Goal: Task Accomplishment & Management: Manage account settings

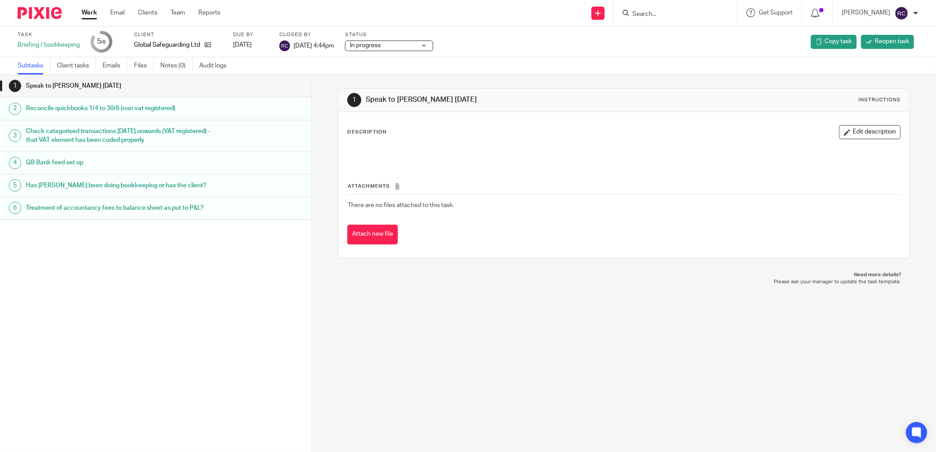
click at [696, 19] on div at bounding box center [675, 13] width 123 height 26
click at [681, 15] on input "Search" at bounding box center [670, 15] width 79 height 8
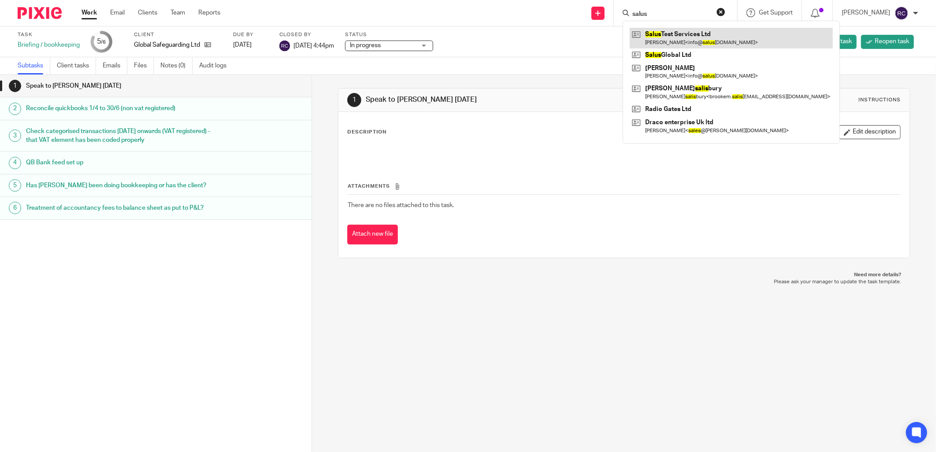
type input "salus"
click at [670, 37] on link at bounding box center [731, 38] width 203 height 20
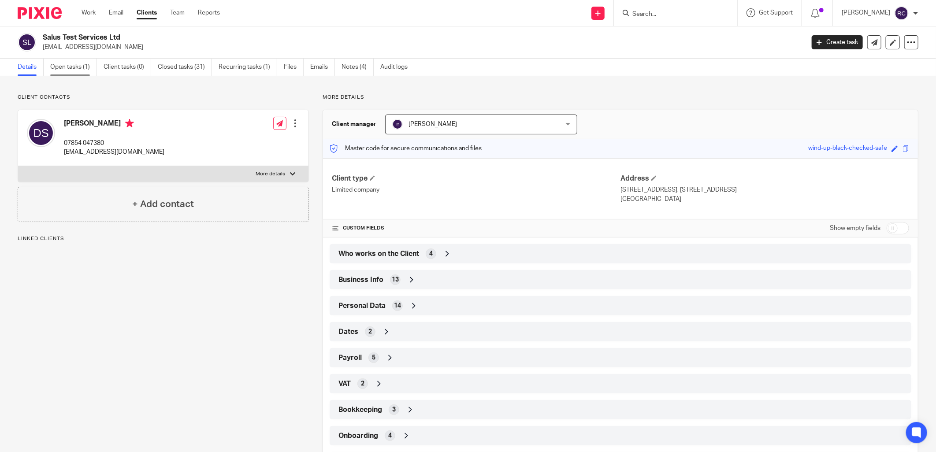
click at [56, 67] on link "Open tasks (1)" at bounding box center [73, 67] width 47 height 17
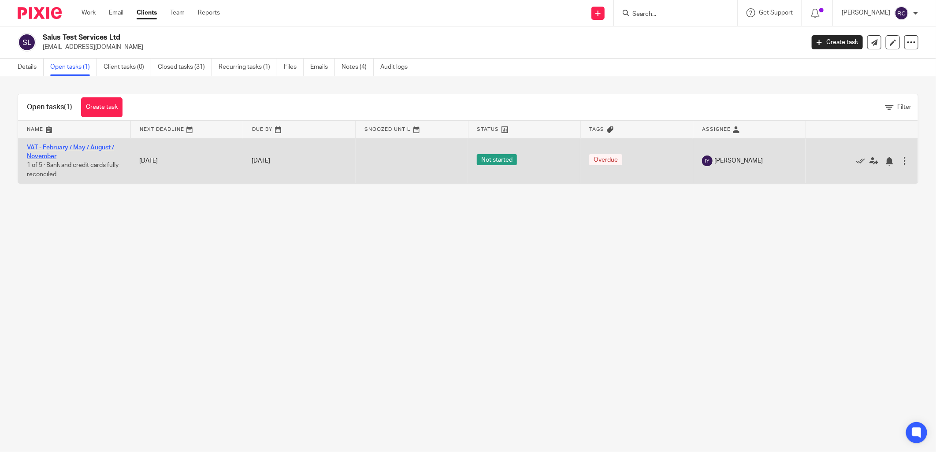
click at [59, 149] on link "VAT - February / May / August / November" at bounding box center [70, 151] width 87 height 15
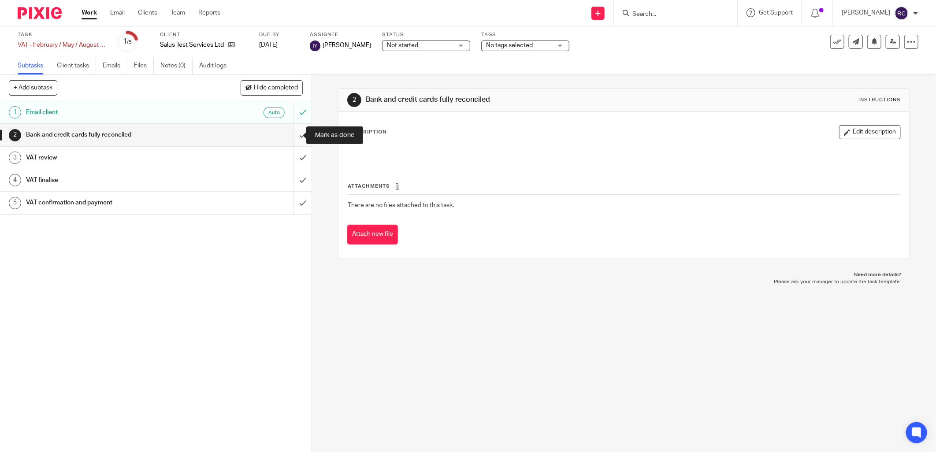
drag, startPoint x: 294, startPoint y: 136, endPoint x: 294, endPoint y: 141, distance: 5.7
click at [294, 137] on input "submit" at bounding box center [155, 135] width 311 height 22
click at [292, 161] on input "submit" at bounding box center [155, 158] width 311 height 22
click at [292, 175] on input "submit" at bounding box center [155, 180] width 311 height 22
click at [298, 199] on input "submit" at bounding box center [155, 203] width 311 height 22
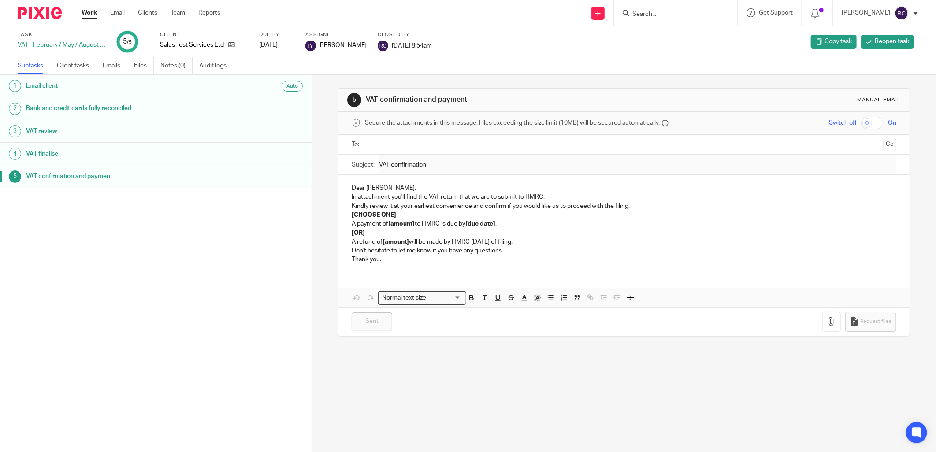
click at [692, 15] on input "Search" at bounding box center [670, 15] width 79 height 8
click at [88, 14] on link "Work" at bounding box center [88, 12] width 15 height 9
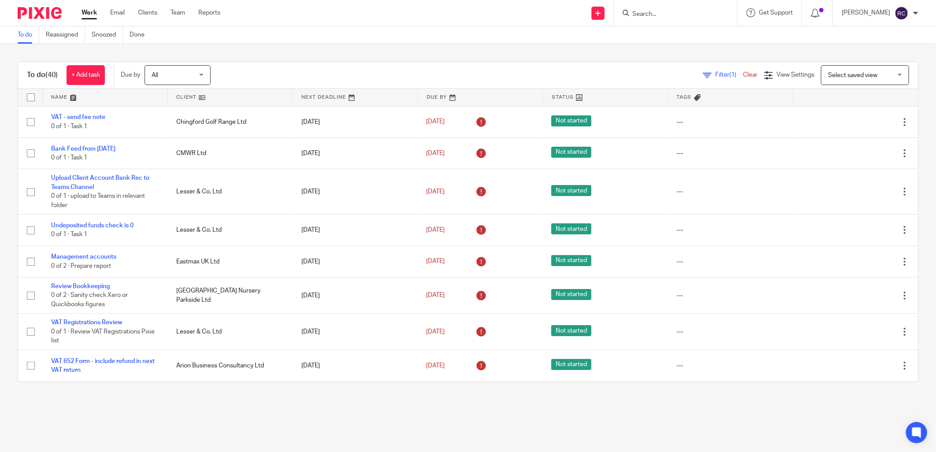
click at [66, 97] on link at bounding box center [105, 98] width 125 height 18
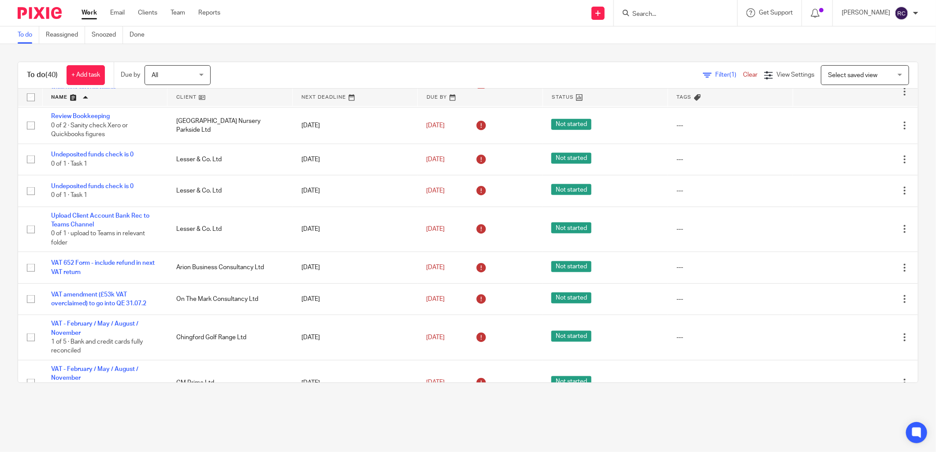
scroll to position [734, 0]
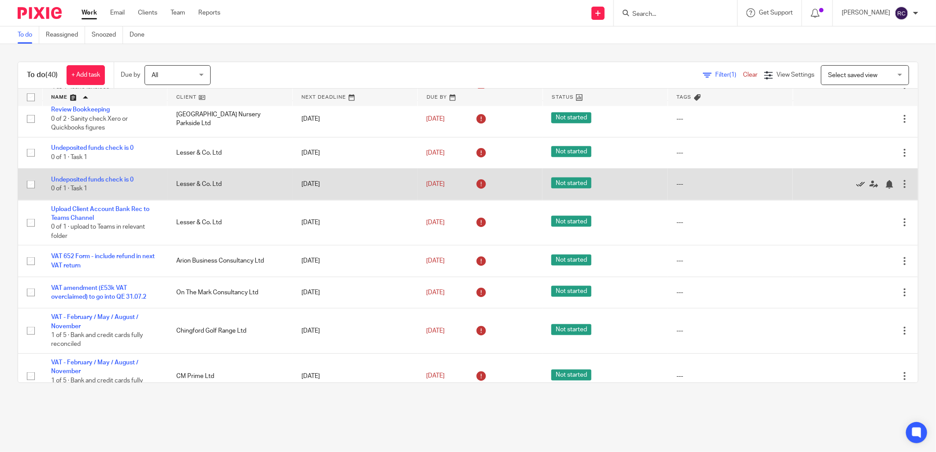
click at [856, 185] on icon at bounding box center [860, 184] width 9 height 9
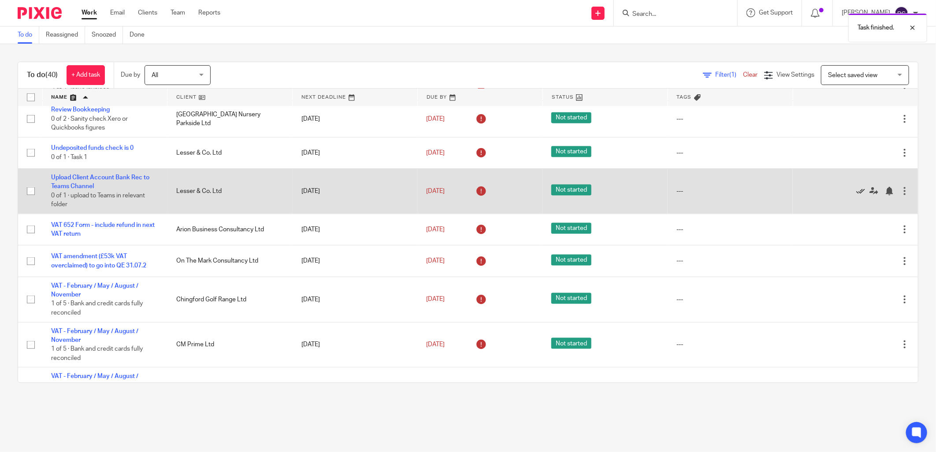
click at [856, 192] on icon at bounding box center [860, 191] width 9 height 9
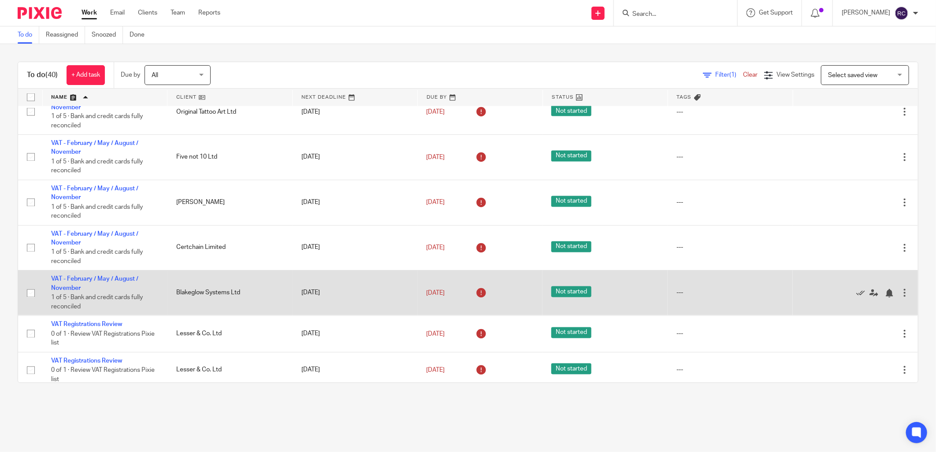
scroll to position [1055, 0]
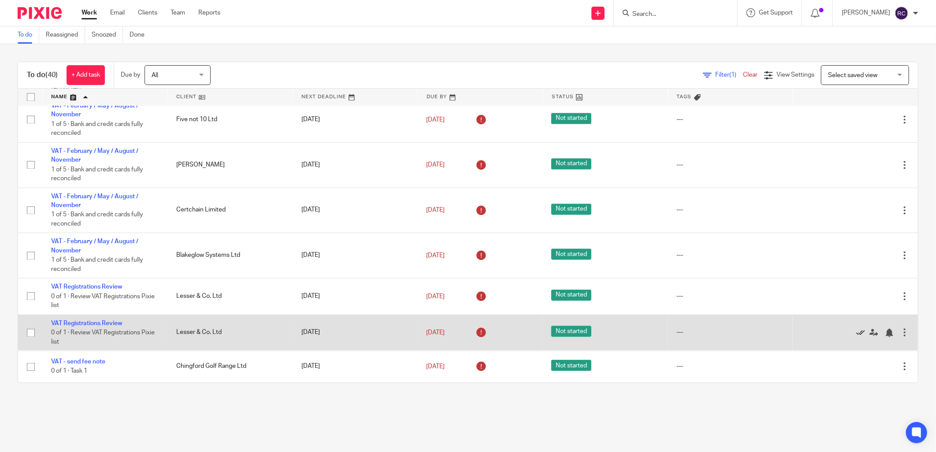
click at [856, 331] on icon at bounding box center [860, 333] width 9 height 9
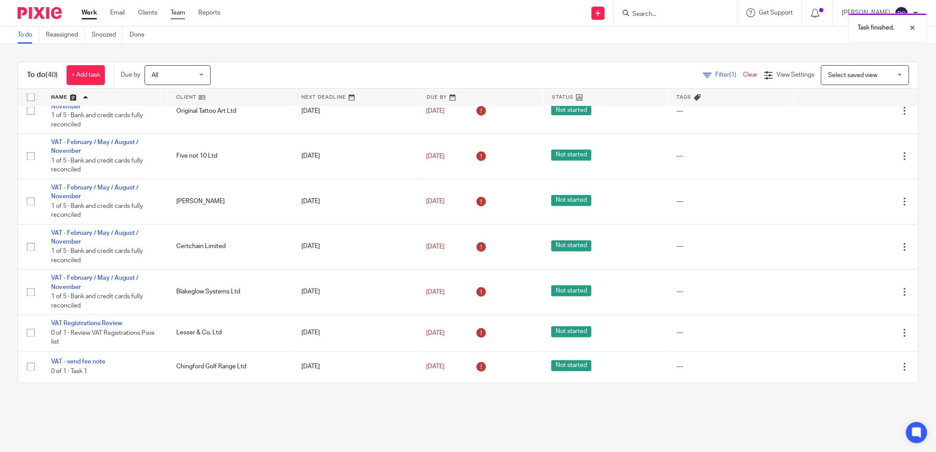
click at [174, 14] on link "Team" at bounding box center [177, 12] width 15 height 9
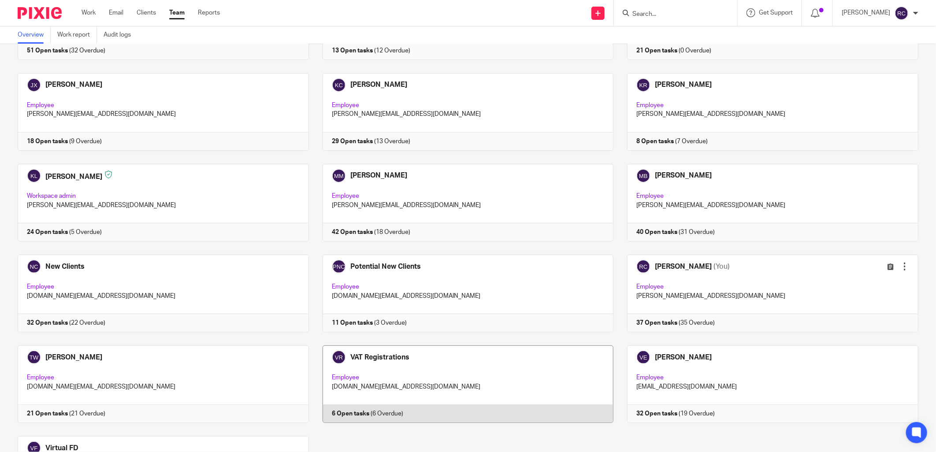
scroll to position [441, 0]
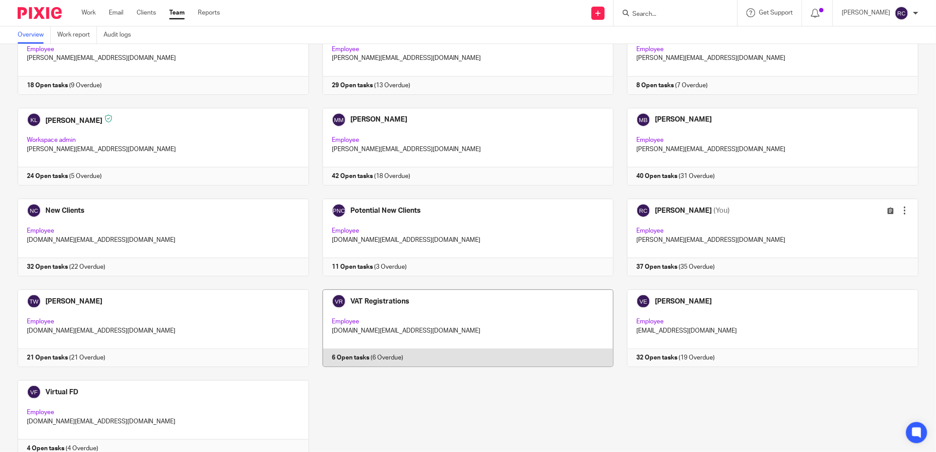
click at [378, 305] on link at bounding box center [461, 328] width 305 height 78
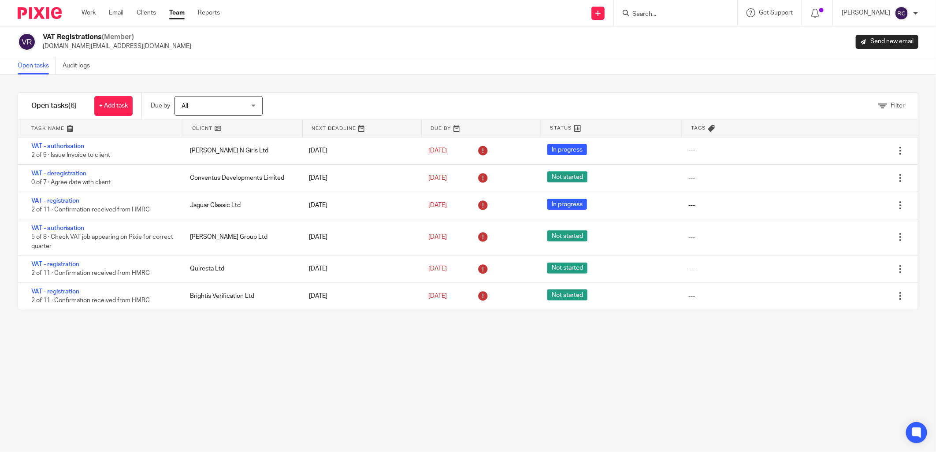
click at [70, 128] on link at bounding box center [100, 128] width 165 height 18
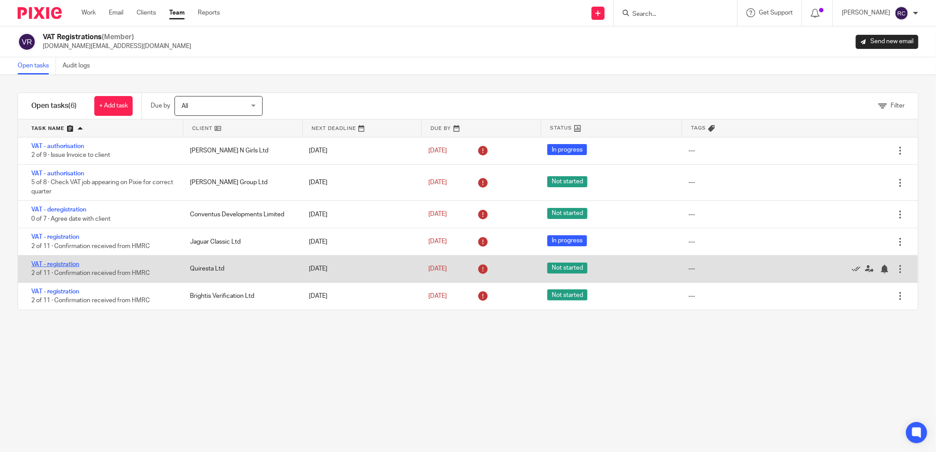
click at [56, 266] on link "VAT - registration" at bounding box center [55, 264] width 48 height 6
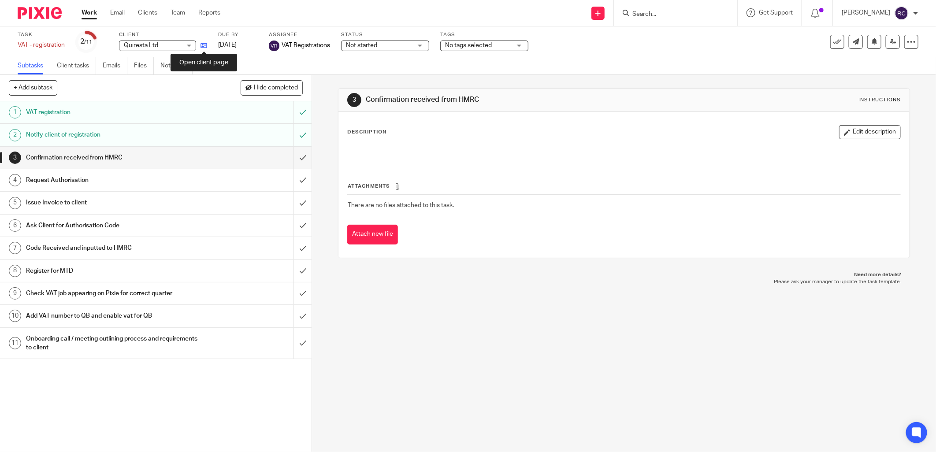
click at [205, 44] on icon at bounding box center [203, 45] width 7 height 7
click at [640, 17] on input "Search" at bounding box center [670, 15] width 79 height 8
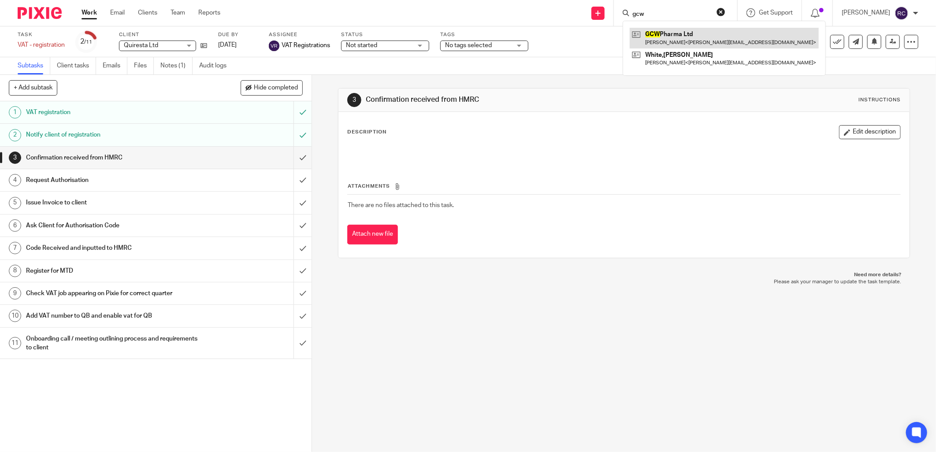
type input "gcw"
click at [661, 38] on link at bounding box center [724, 38] width 189 height 20
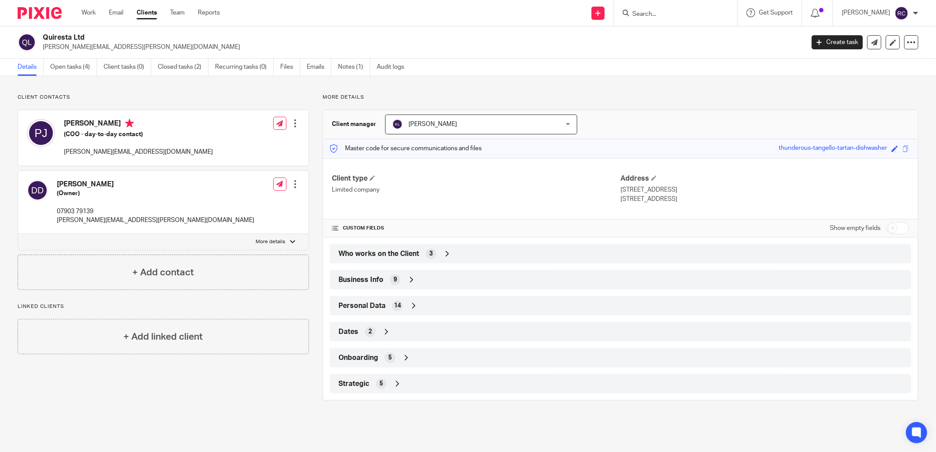
click at [648, 9] on form at bounding box center [678, 12] width 94 height 11
click at [648, 16] on input "Search" at bounding box center [670, 15] width 79 height 8
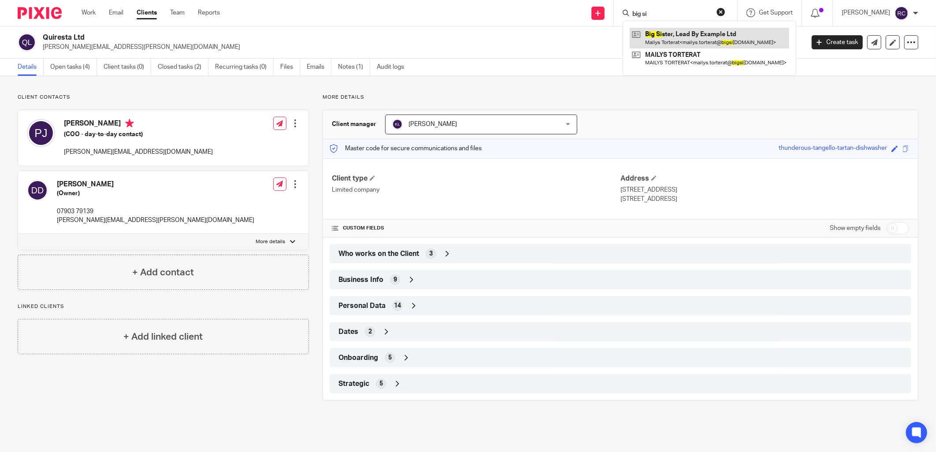
type input "big si"
click at [691, 38] on link at bounding box center [709, 38] width 159 height 20
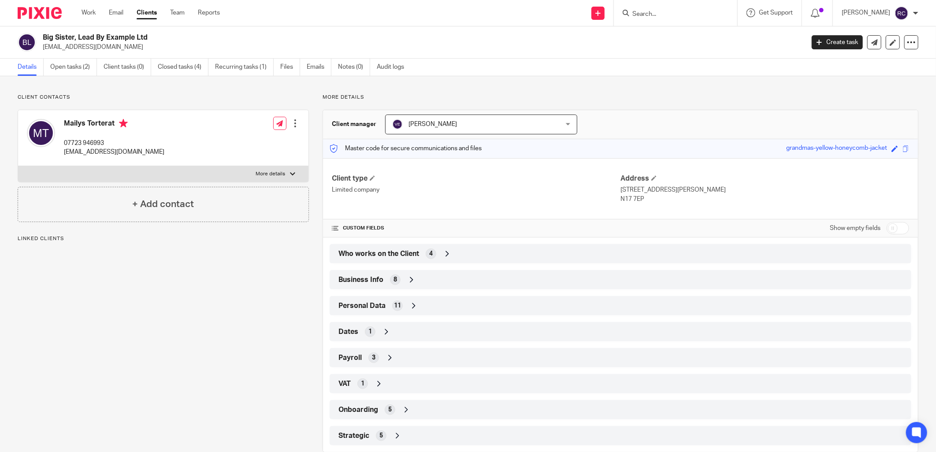
click at [388, 285] on div "Business Info 8" at bounding box center [620, 279] width 568 height 15
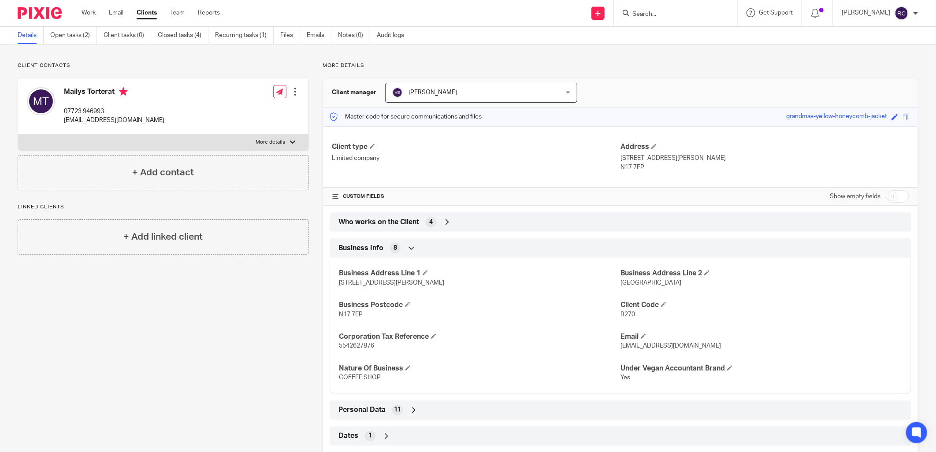
scroll to position [49, 0]
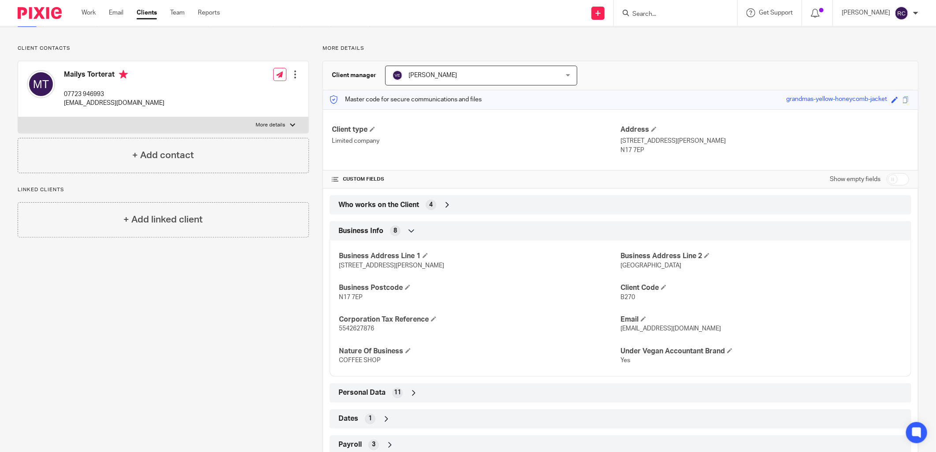
click at [387, 397] on div "Personal Data 11" at bounding box center [620, 392] width 568 height 15
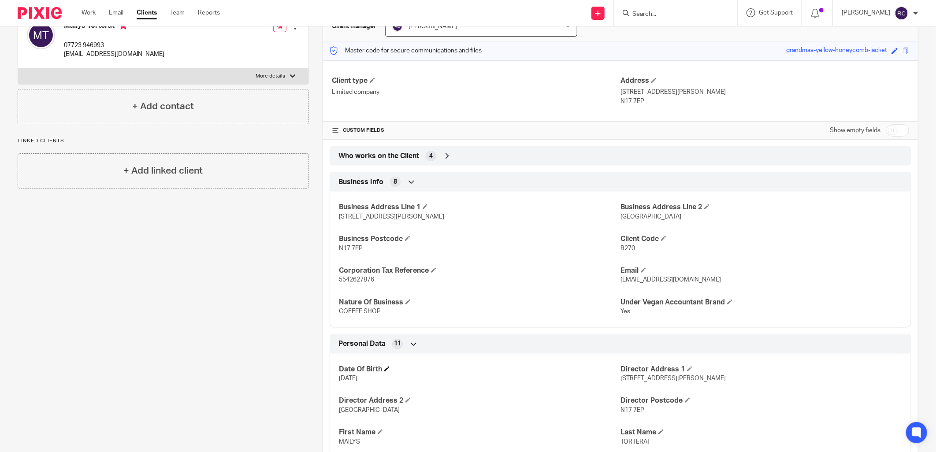
scroll to position [147, 0]
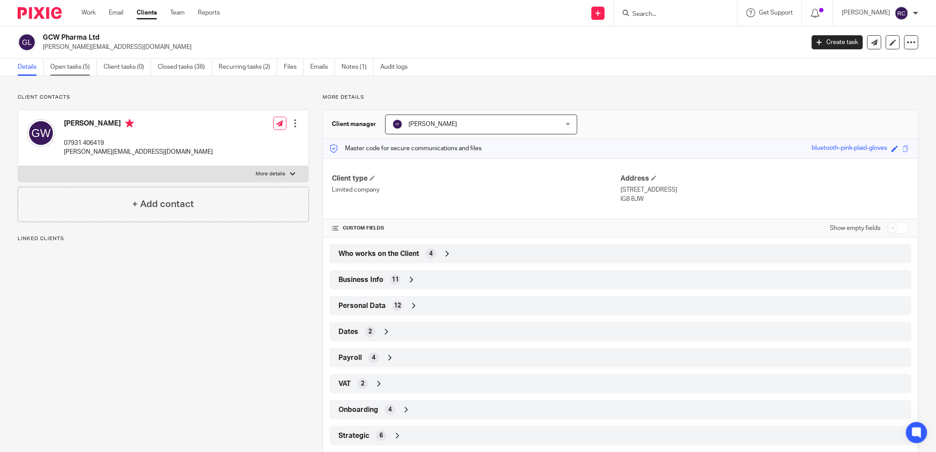
click at [76, 67] on link "Open tasks (5)" at bounding box center [73, 67] width 47 height 17
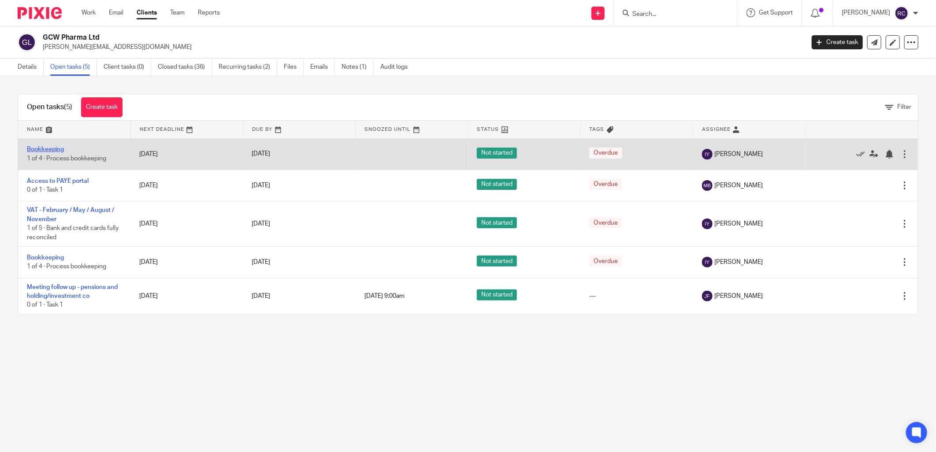
click at [41, 148] on link "Bookkeeping" at bounding box center [45, 149] width 37 height 6
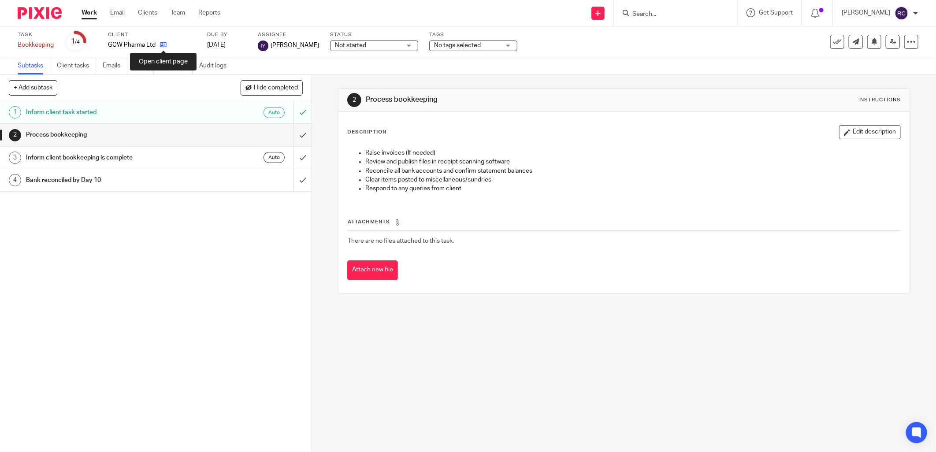
click at [164, 46] on icon at bounding box center [163, 44] width 7 height 7
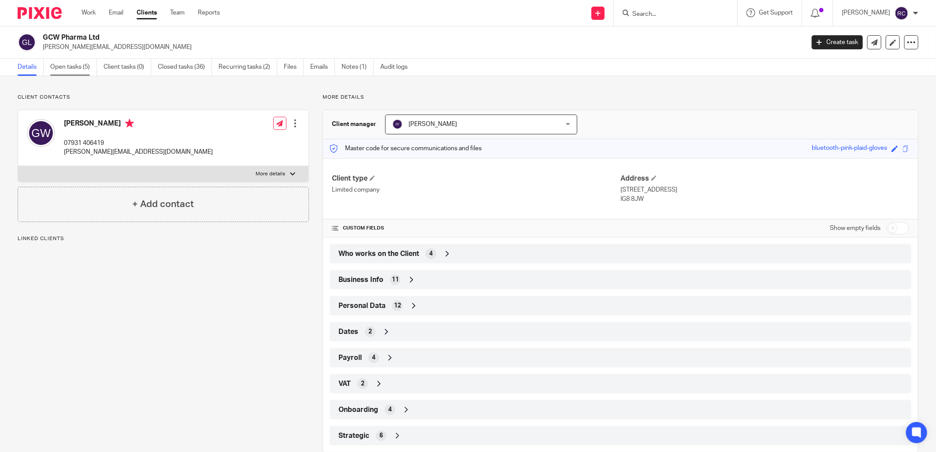
click at [73, 68] on link "Open tasks (5)" at bounding box center [73, 67] width 47 height 17
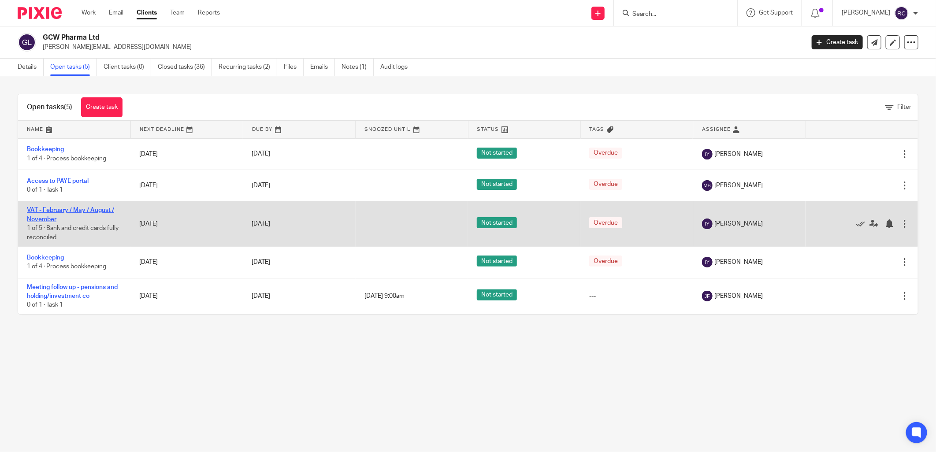
click at [61, 209] on link "VAT - February / May / August / November" at bounding box center [70, 214] width 87 height 15
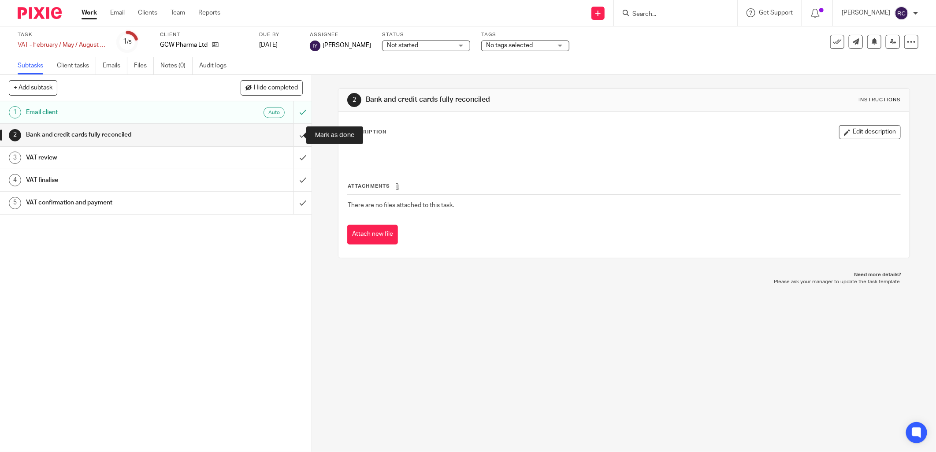
click at [291, 134] on input "submit" at bounding box center [155, 135] width 311 height 22
click at [292, 157] on input "submit" at bounding box center [155, 158] width 311 height 22
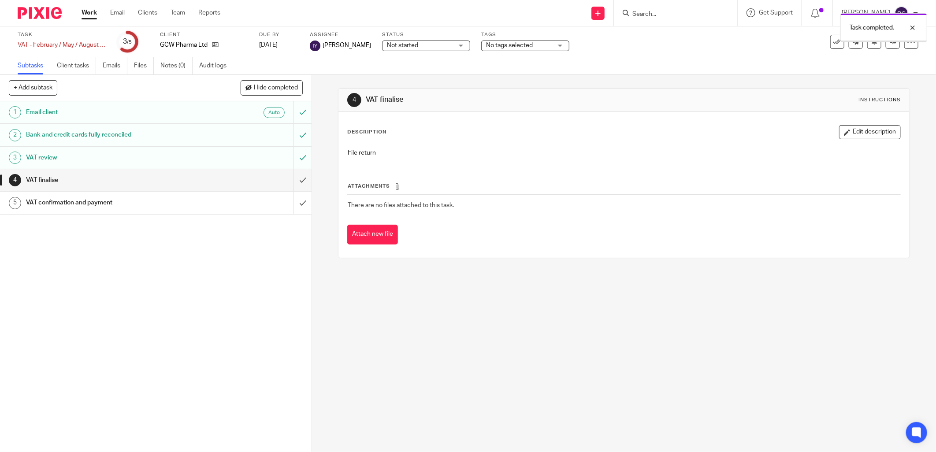
click at [293, 204] on input "submit" at bounding box center [155, 203] width 311 height 22
click at [300, 178] on input "submit" at bounding box center [155, 180] width 311 height 22
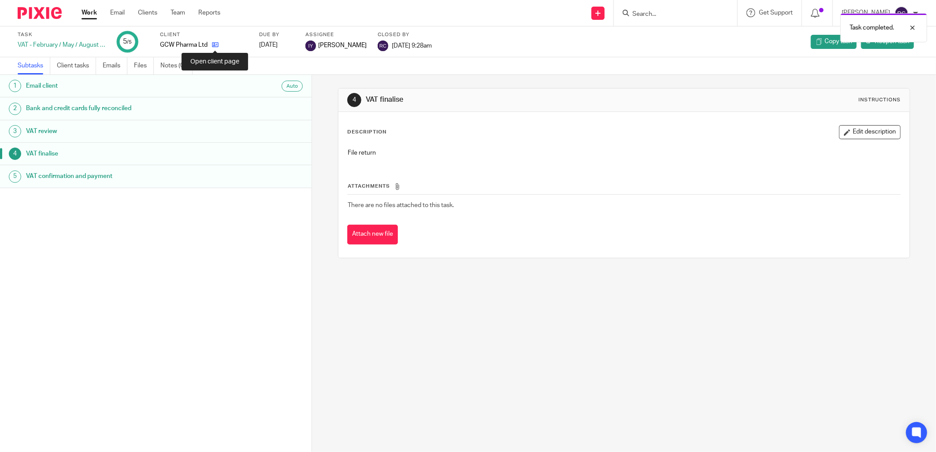
click at [214, 44] on icon at bounding box center [215, 44] width 7 height 7
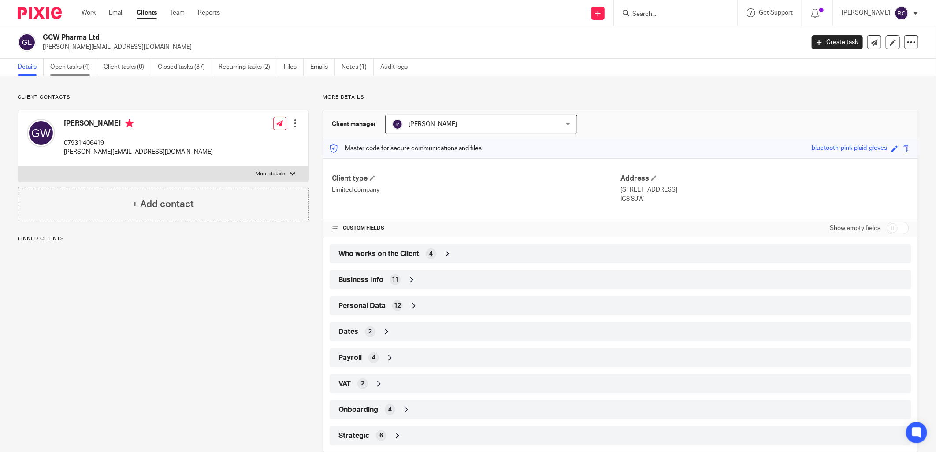
click at [60, 64] on link "Open tasks (4)" at bounding box center [73, 67] width 47 height 17
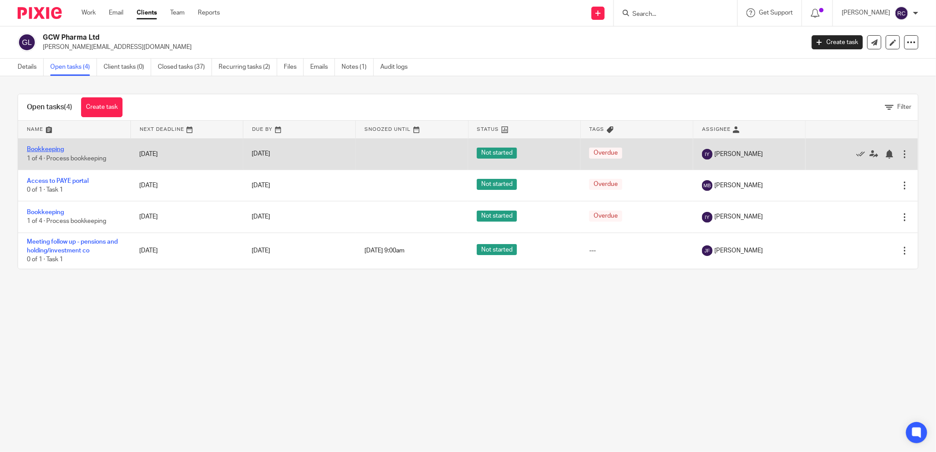
click at [51, 150] on link "Bookkeeping" at bounding box center [45, 149] width 37 height 6
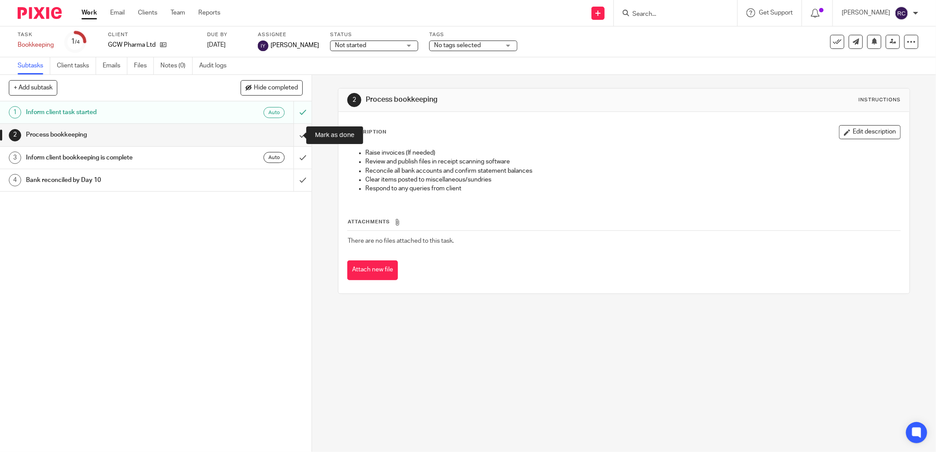
click at [292, 135] on input "submit" at bounding box center [155, 135] width 311 height 22
click at [293, 158] on input "submit" at bounding box center [155, 158] width 311 height 22
click at [293, 175] on input "submit" at bounding box center [155, 180] width 311 height 22
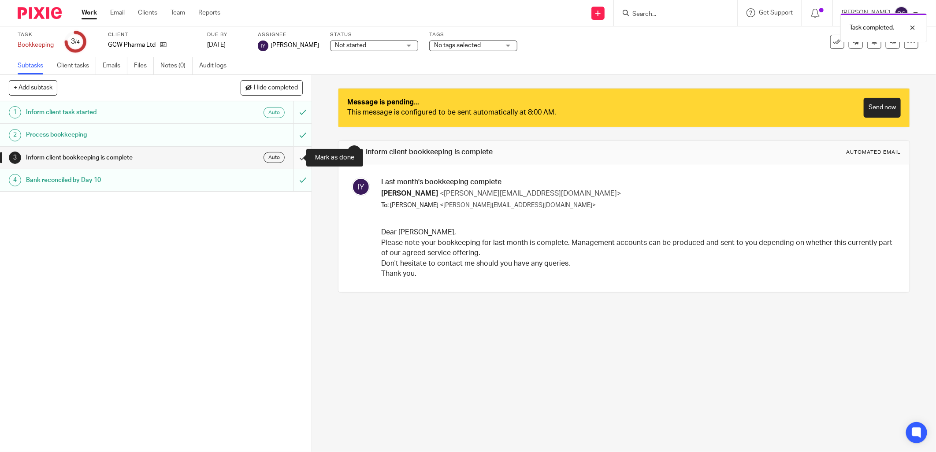
click at [292, 156] on input "submit" at bounding box center [155, 158] width 311 height 22
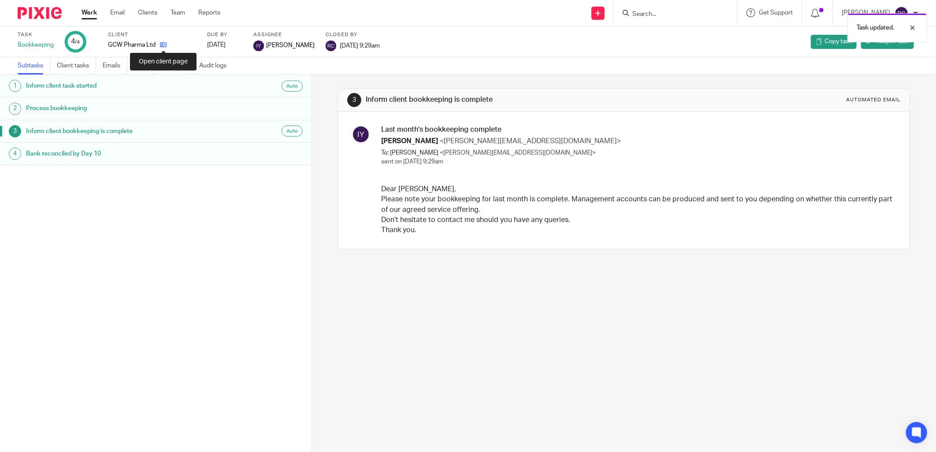
click at [166, 45] on icon at bounding box center [163, 44] width 7 height 7
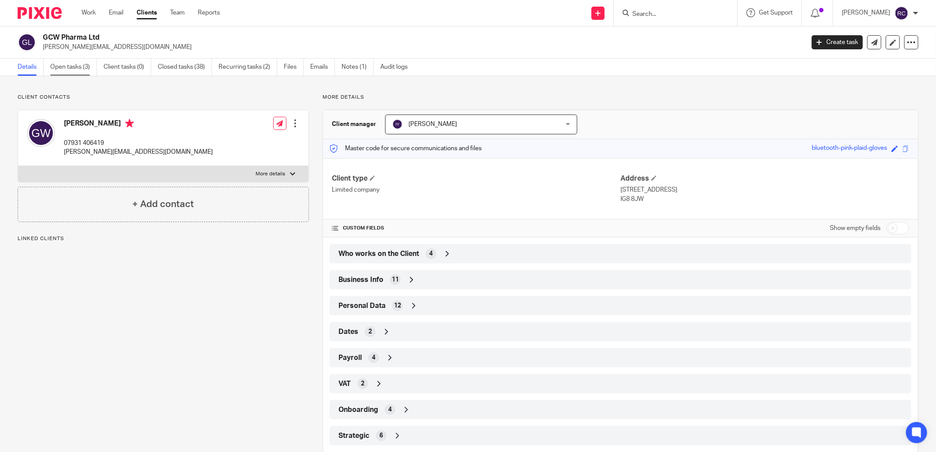
click at [71, 70] on link "Open tasks (3)" at bounding box center [73, 67] width 47 height 17
